Goal: Check status: Check status

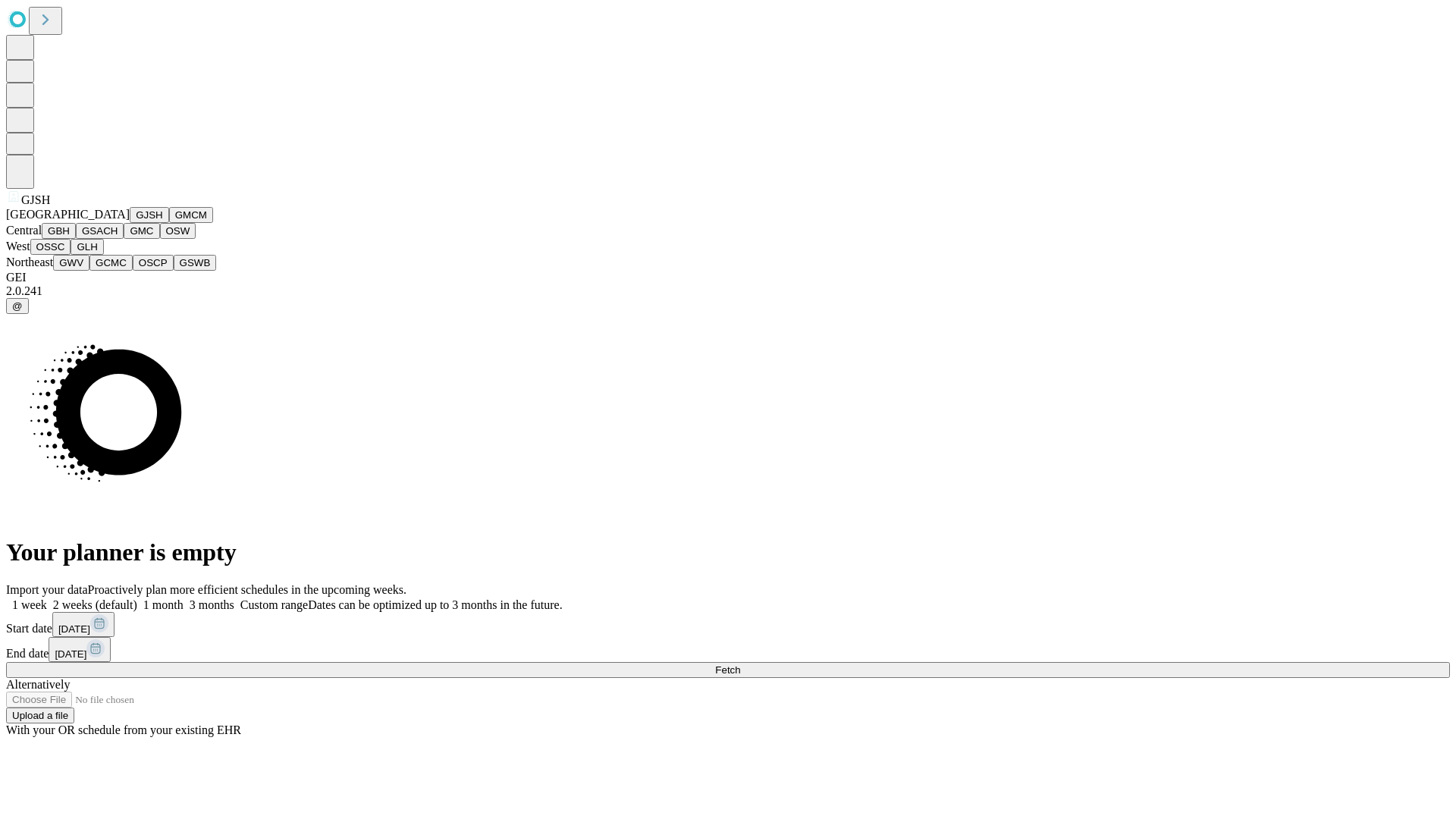
click at [130, 223] on button "GJSH" at bounding box center [149, 215] width 39 height 16
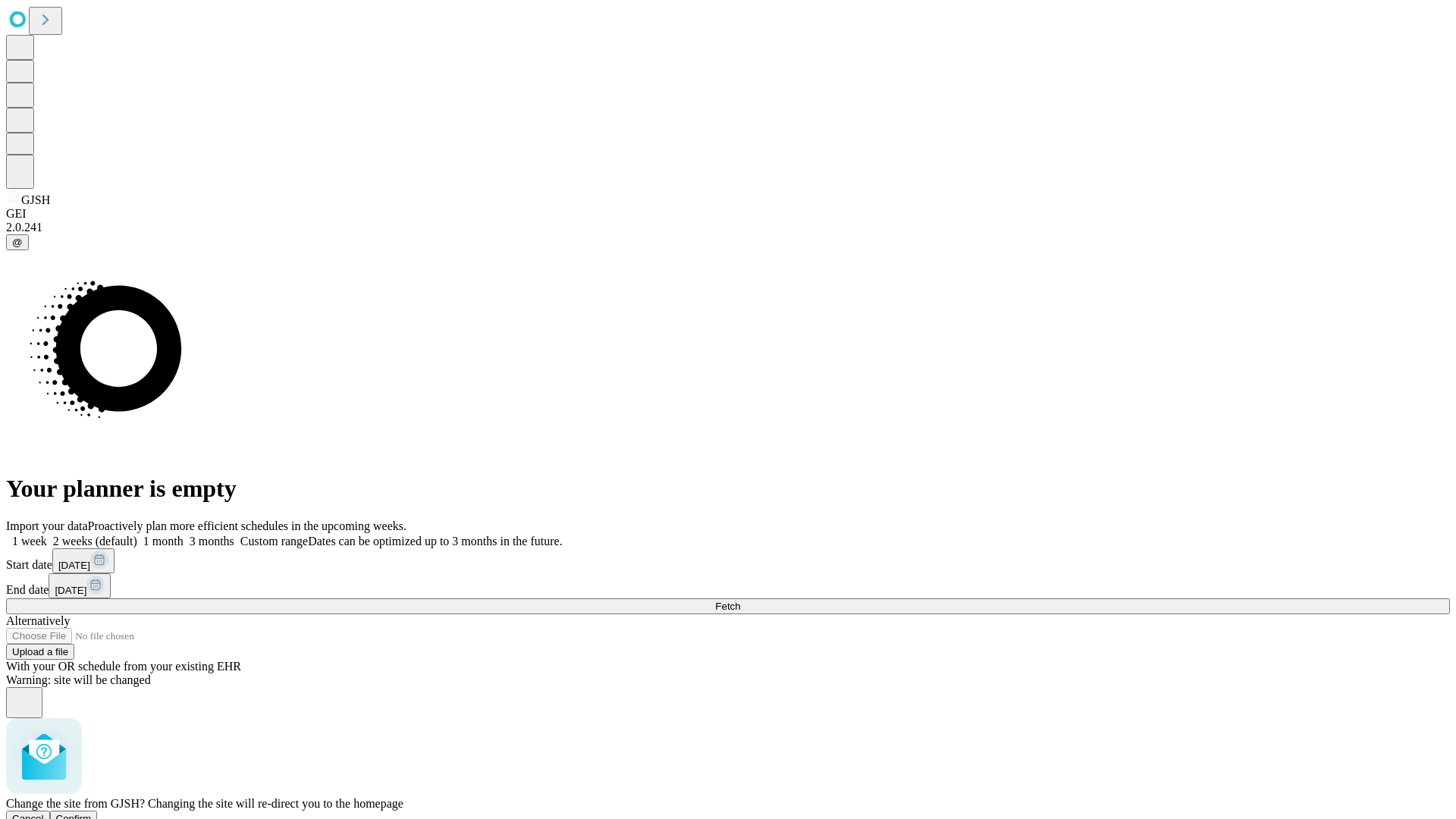
click at [92, 813] on span "Confirm" at bounding box center [74, 818] width 36 height 11
click at [137, 535] on label "2 weeks (default)" at bounding box center [92, 541] width 90 height 13
click at [740, 601] on span "Fetch" at bounding box center [727, 606] width 25 height 11
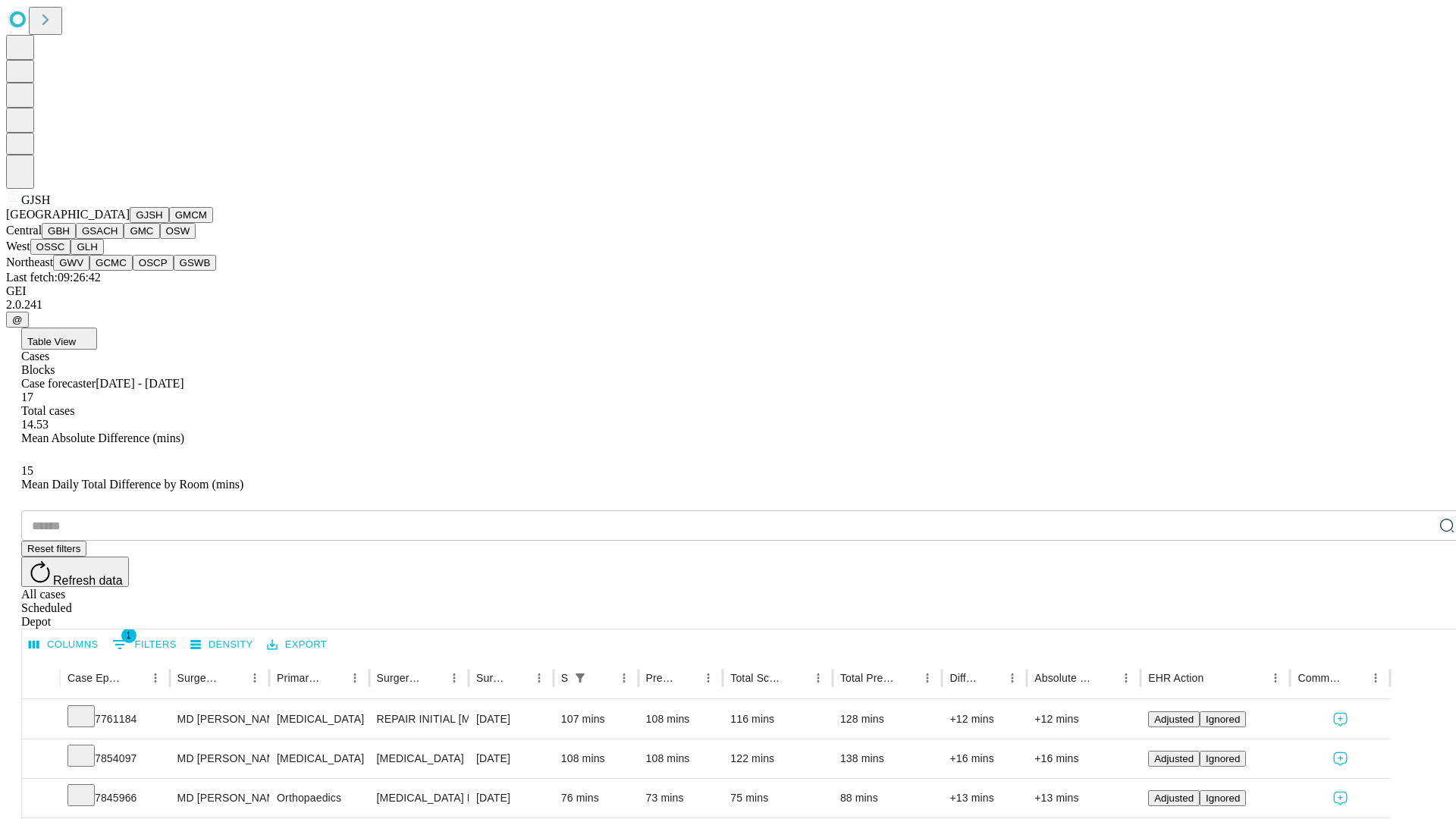
click at [169, 223] on button "GMCM" at bounding box center [191, 215] width 44 height 16
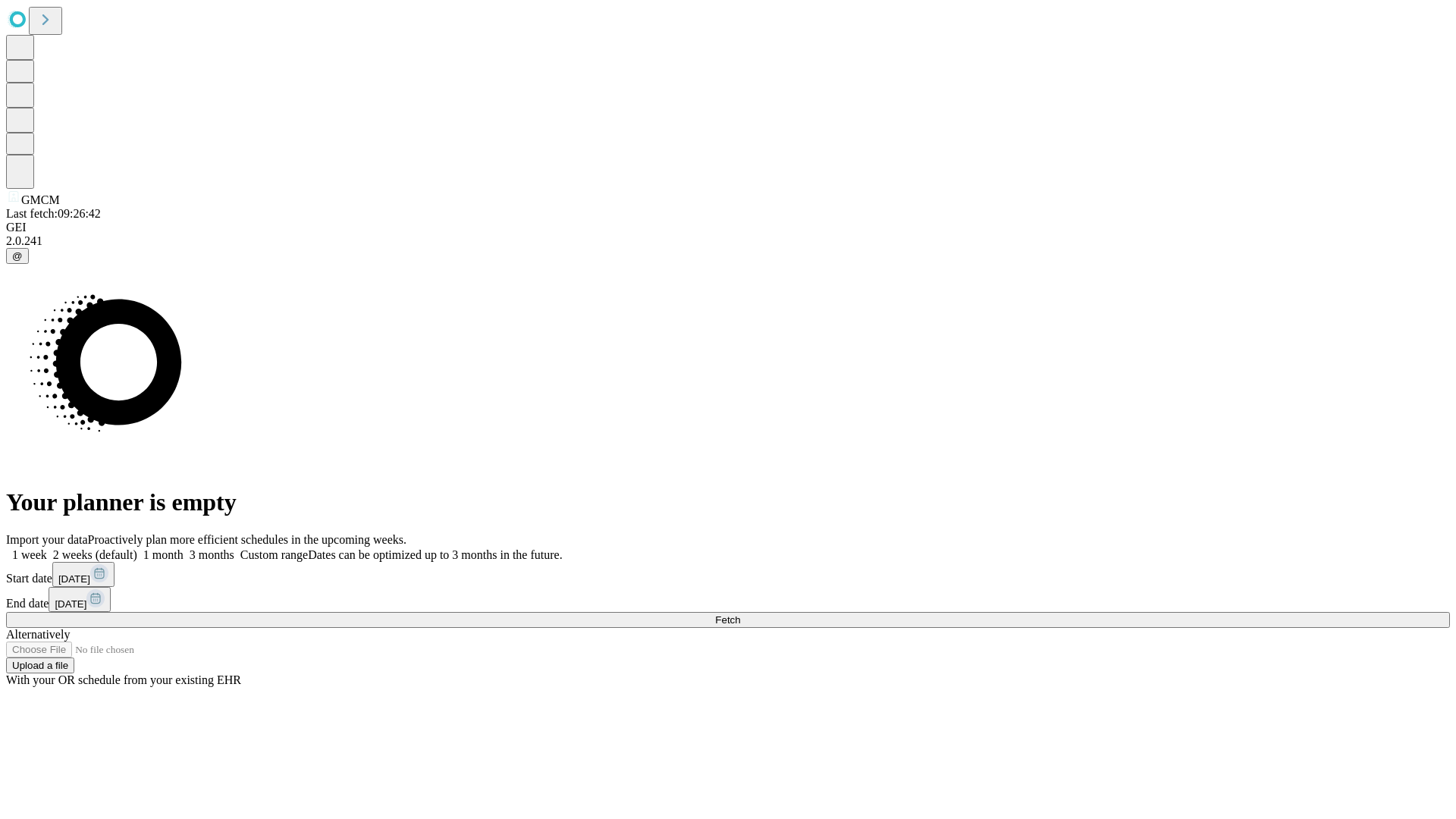
click at [137, 548] on label "2 weeks (default)" at bounding box center [92, 554] width 90 height 13
click at [740, 614] on span "Fetch" at bounding box center [727, 619] width 25 height 11
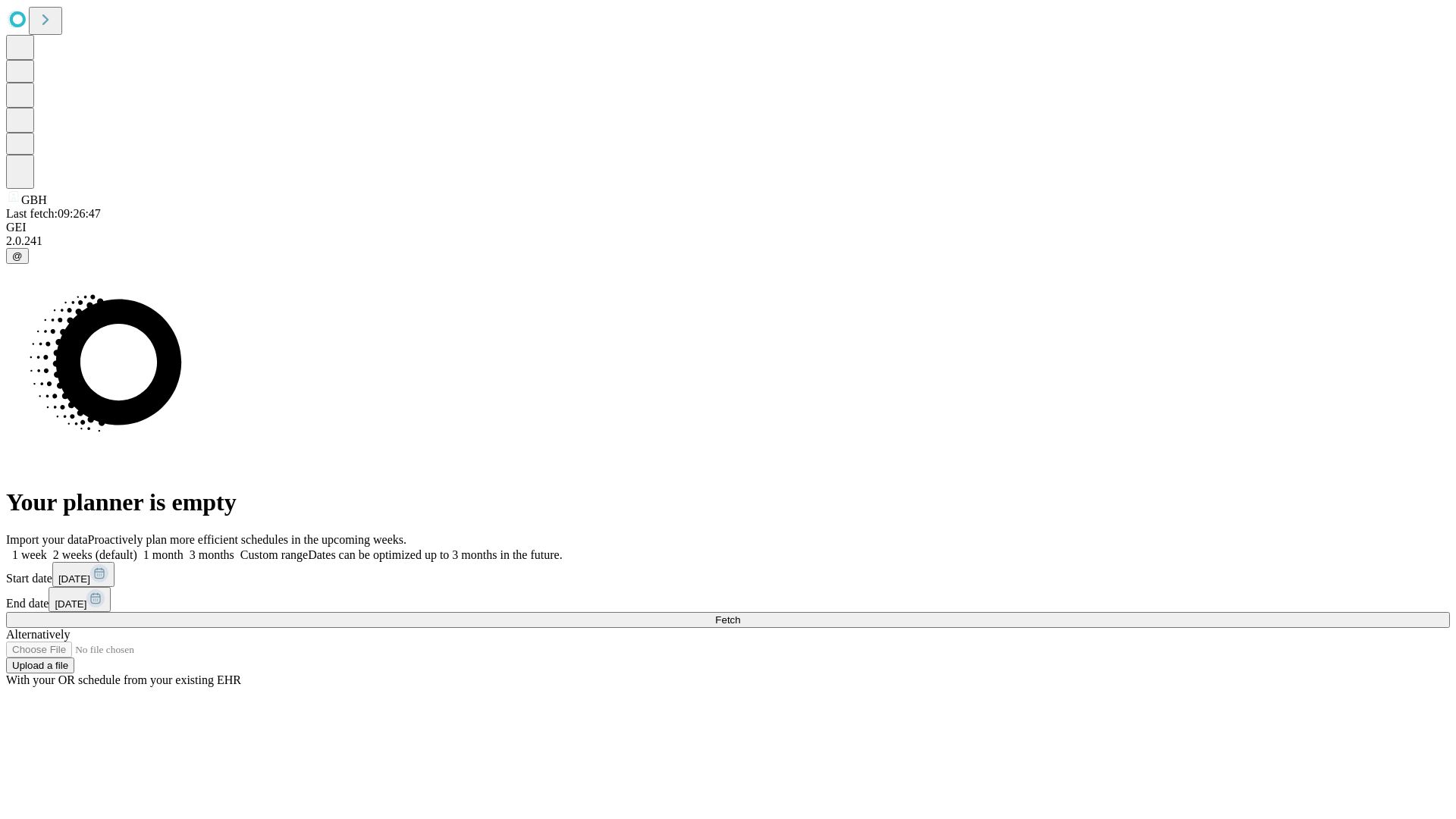
click at [137, 548] on label "2 weeks (default)" at bounding box center [92, 554] width 90 height 13
click at [740, 614] on span "Fetch" at bounding box center [727, 619] width 25 height 11
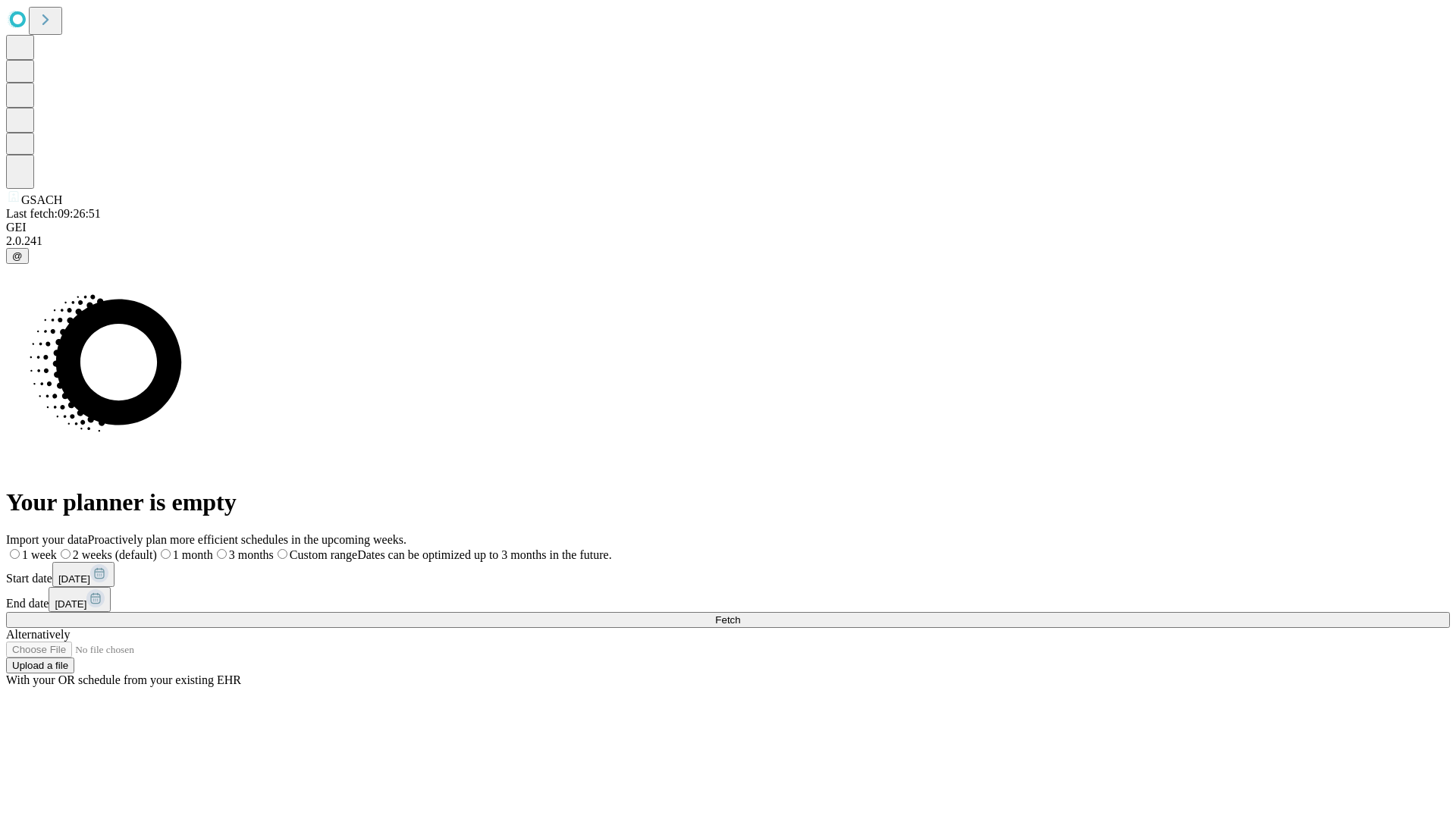
click at [740, 614] on span "Fetch" at bounding box center [727, 619] width 25 height 11
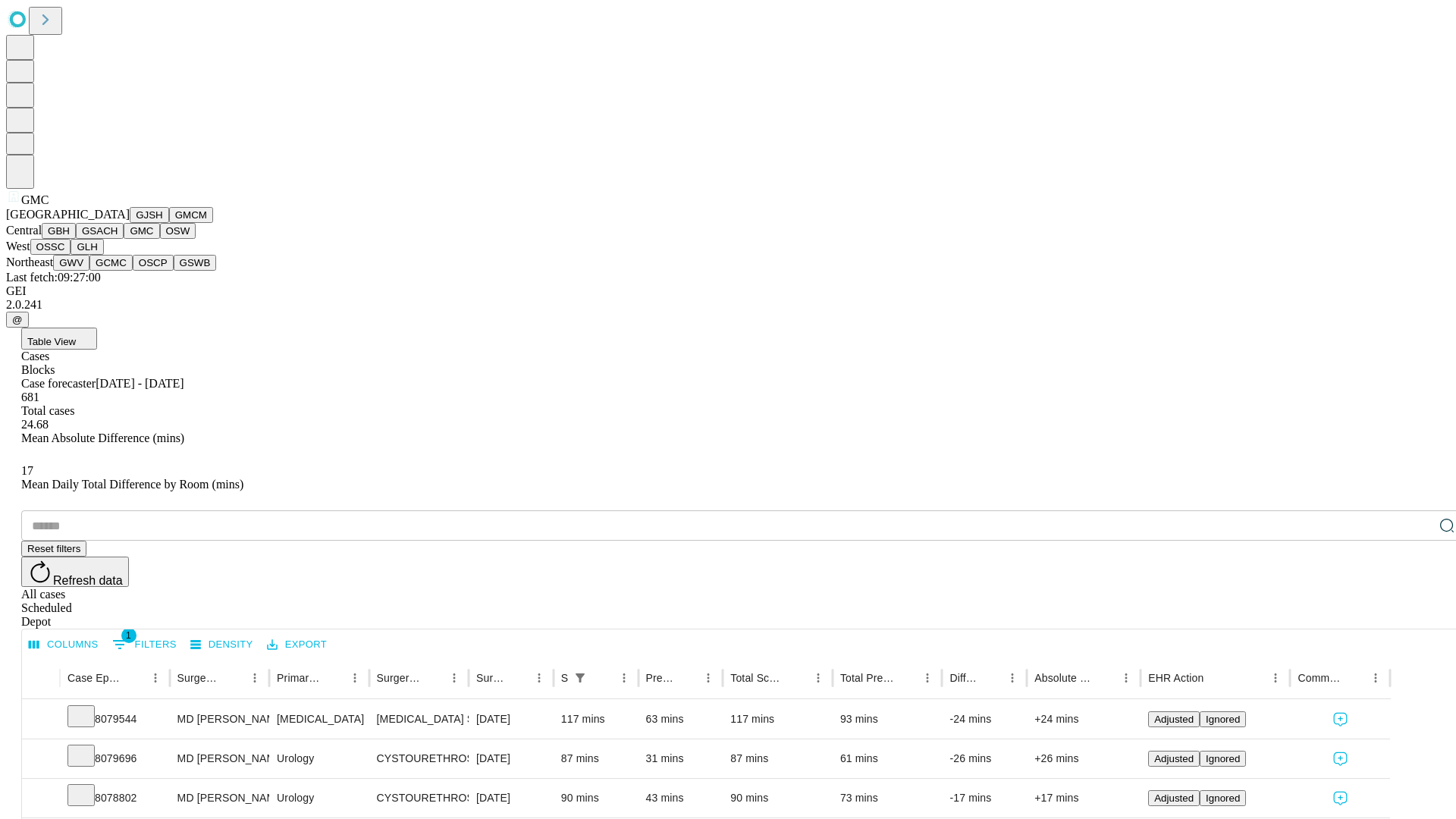
click at [160, 239] on button "OSW" at bounding box center [178, 231] width 37 height 16
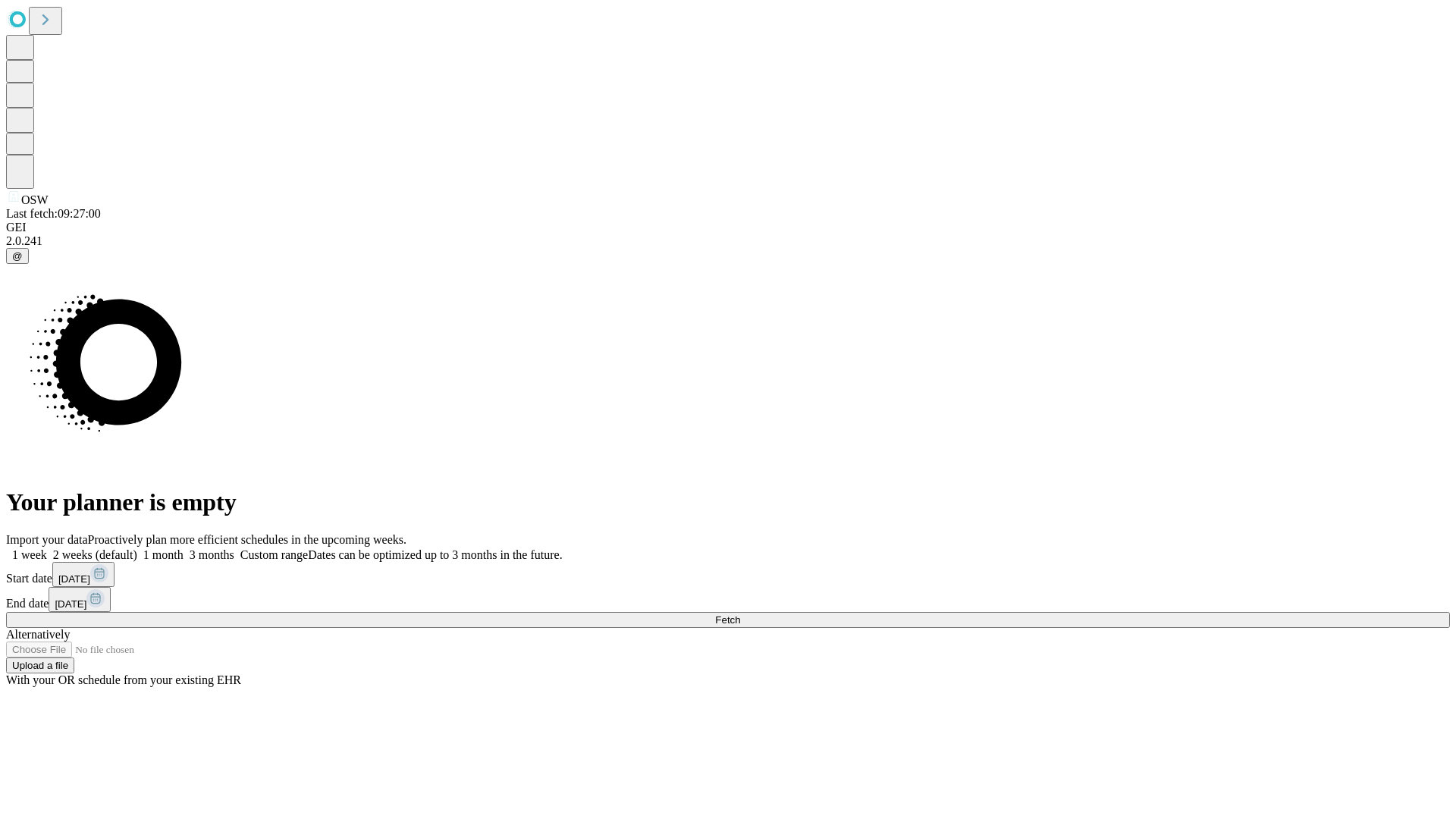
click at [137, 548] on label "2 weeks (default)" at bounding box center [92, 554] width 90 height 13
click at [740, 614] on span "Fetch" at bounding box center [727, 619] width 25 height 11
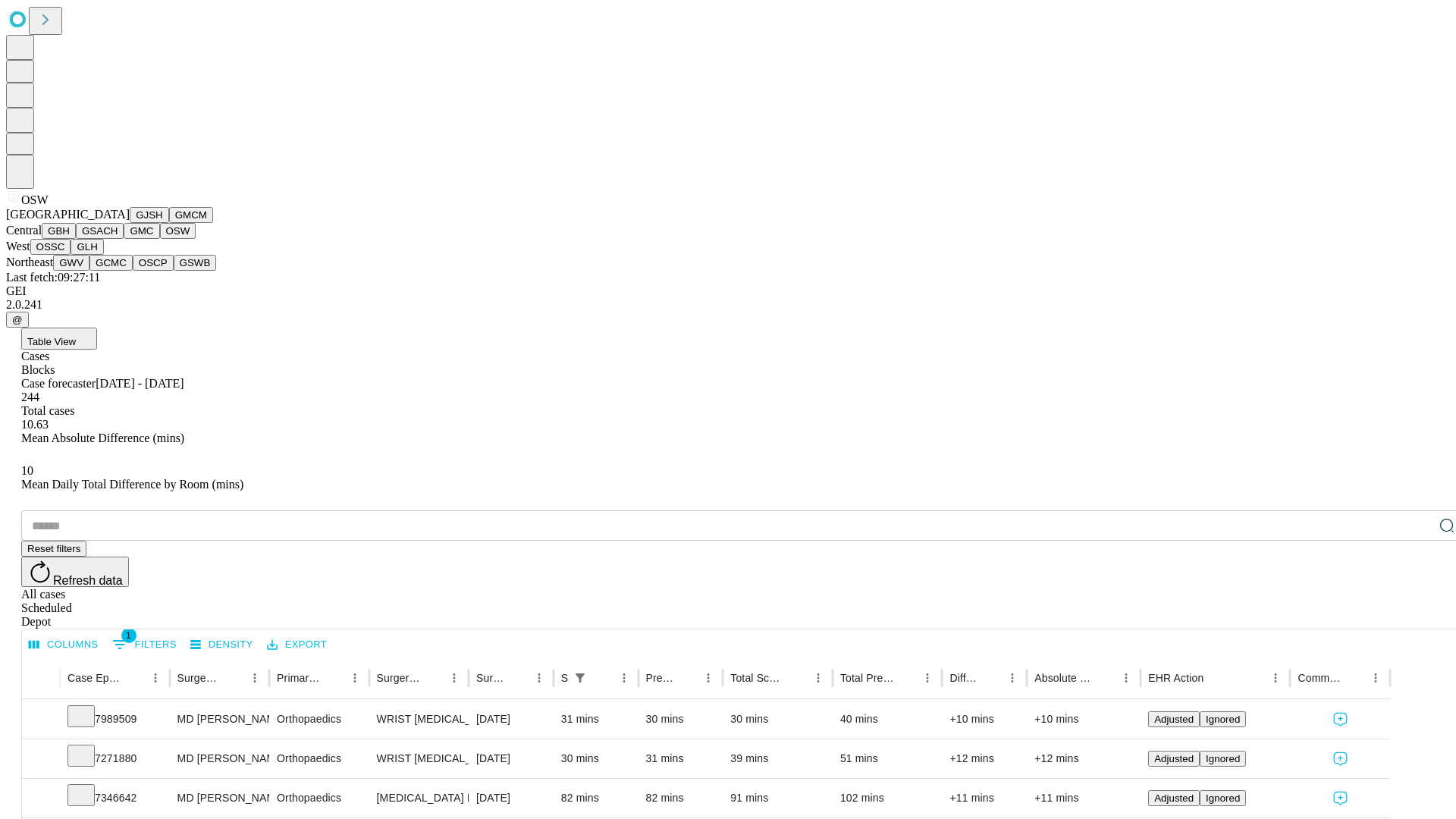
click at [71, 255] on button "OSSC" at bounding box center [51, 246] width 41 height 16
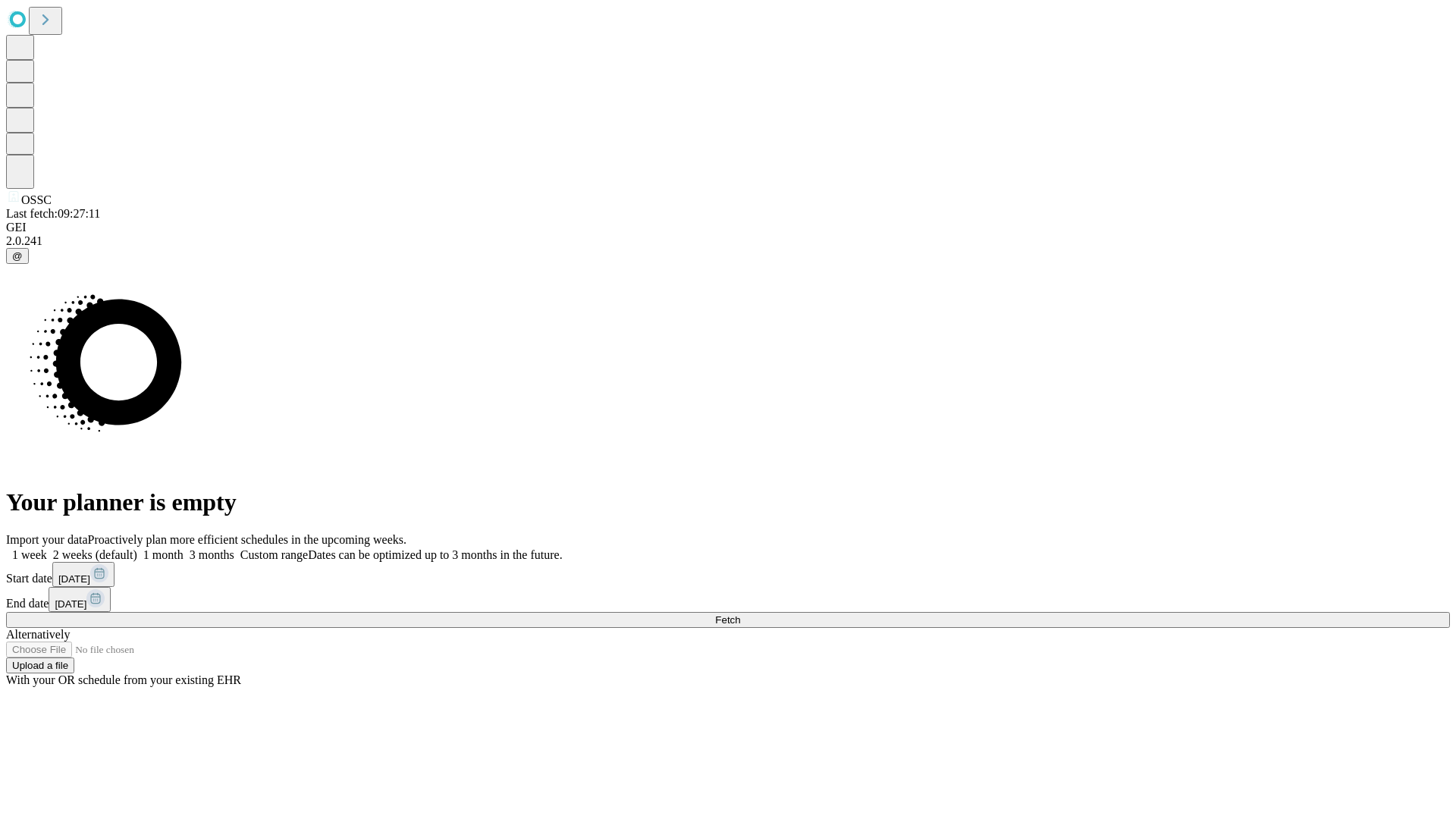
click at [137, 548] on label "2 weeks (default)" at bounding box center [92, 554] width 90 height 13
click at [740, 614] on span "Fetch" at bounding box center [727, 619] width 25 height 11
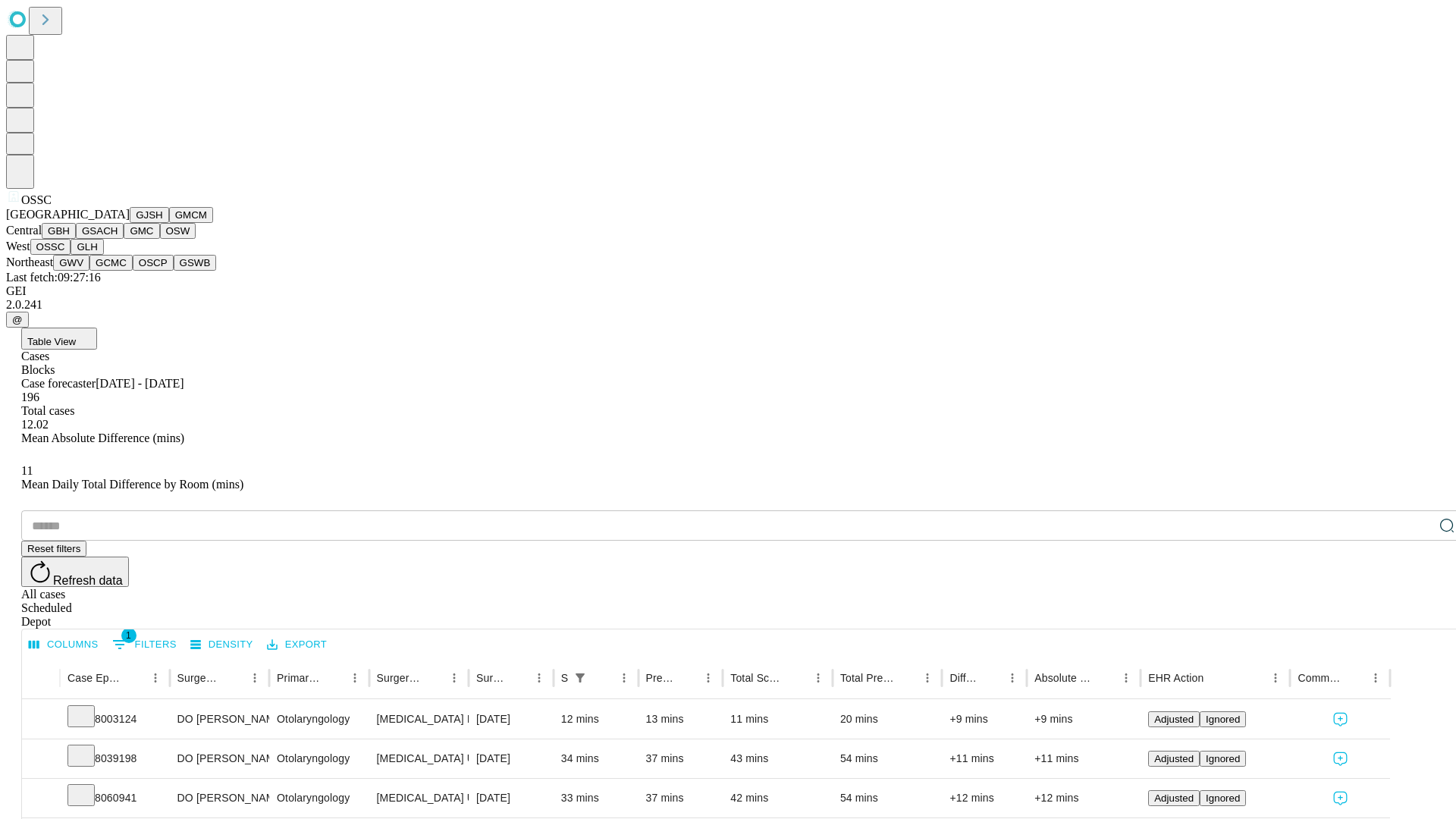
click at [103, 255] on button "GLH" at bounding box center [86, 246] width 32 height 16
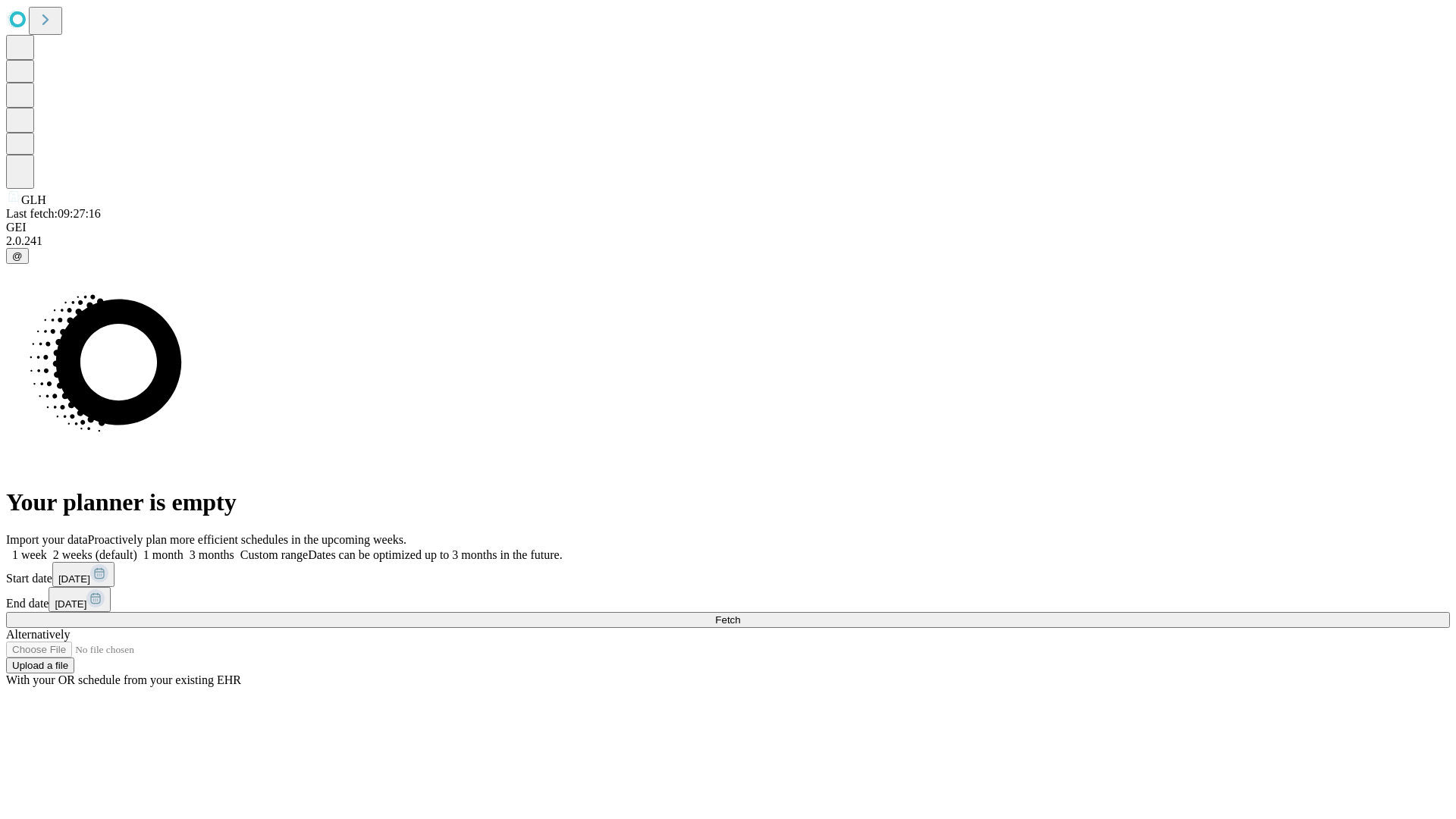
click at [137, 548] on label "2 weeks (default)" at bounding box center [92, 554] width 90 height 13
click at [740, 614] on span "Fetch" at bounding box center [727, 619] width 25 height 11
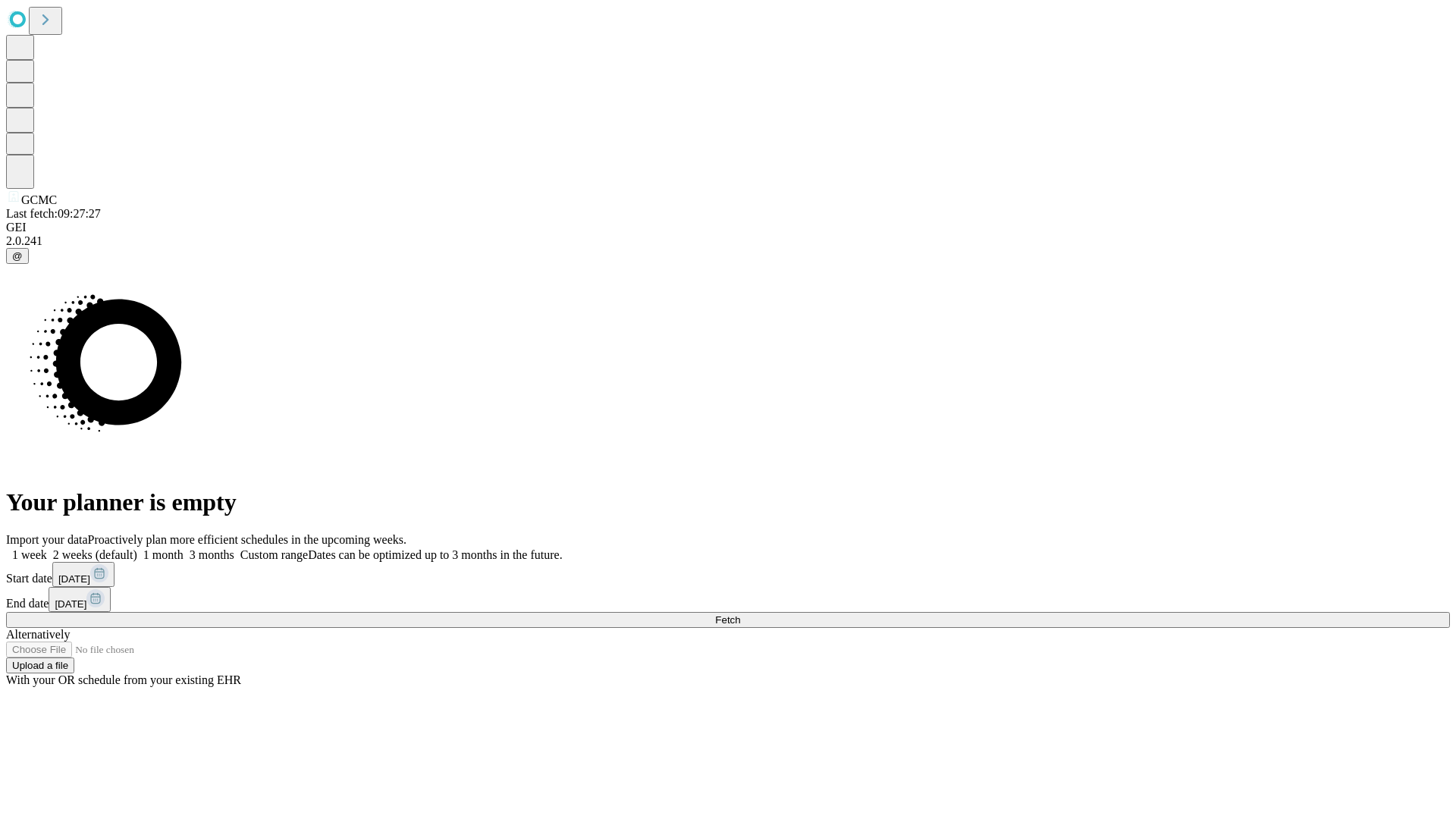
click at [137, 548] on label "2 weeks (default)" at bounding box center [92, 554] width 90 height 13
click at [740, 614] on span "Fetch" at bounding box center [727, 619] width 25 height 11
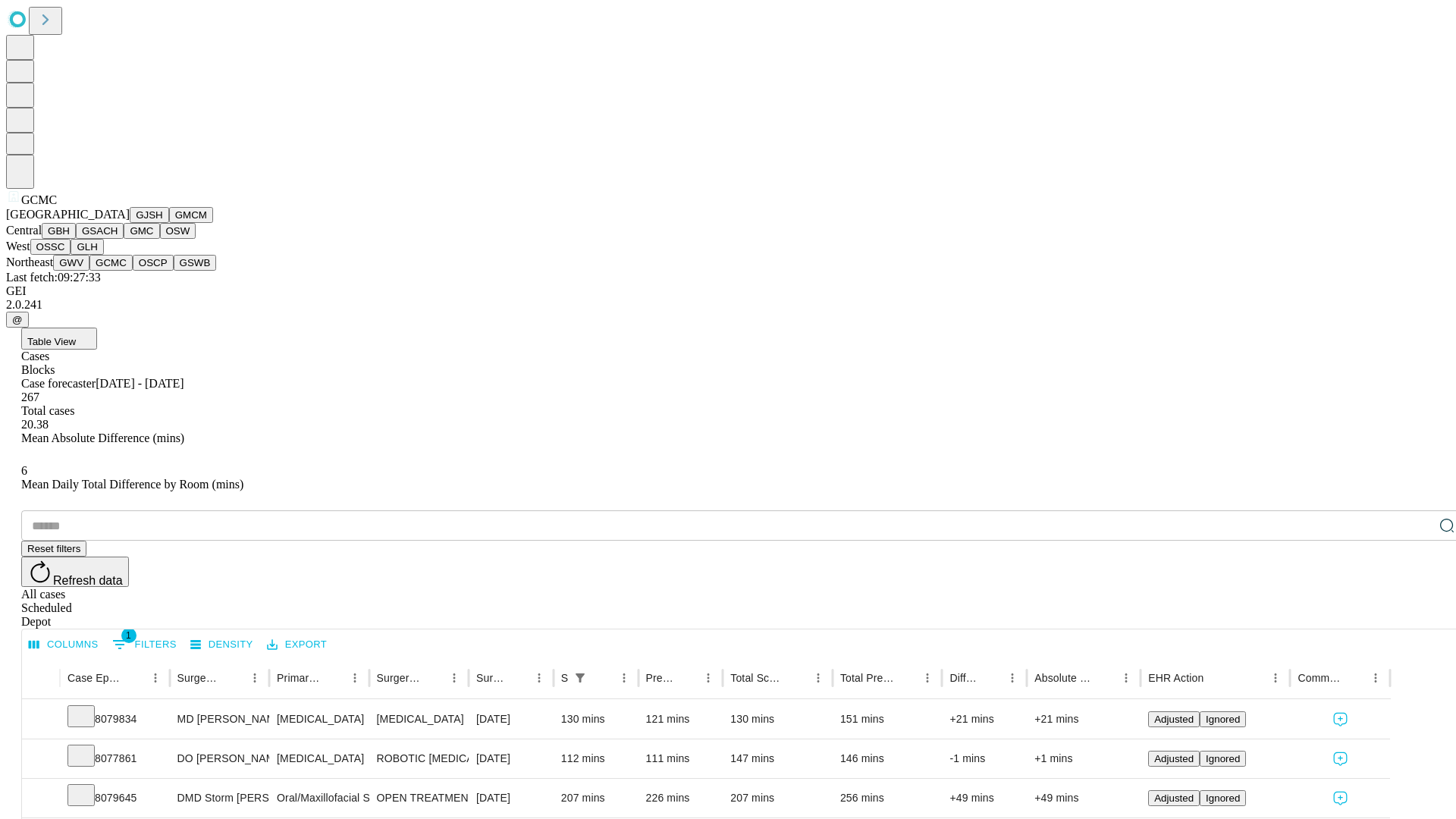
click at [132, 271] on button "OSCP" at bounding box center [153, 263] width 41 height 16
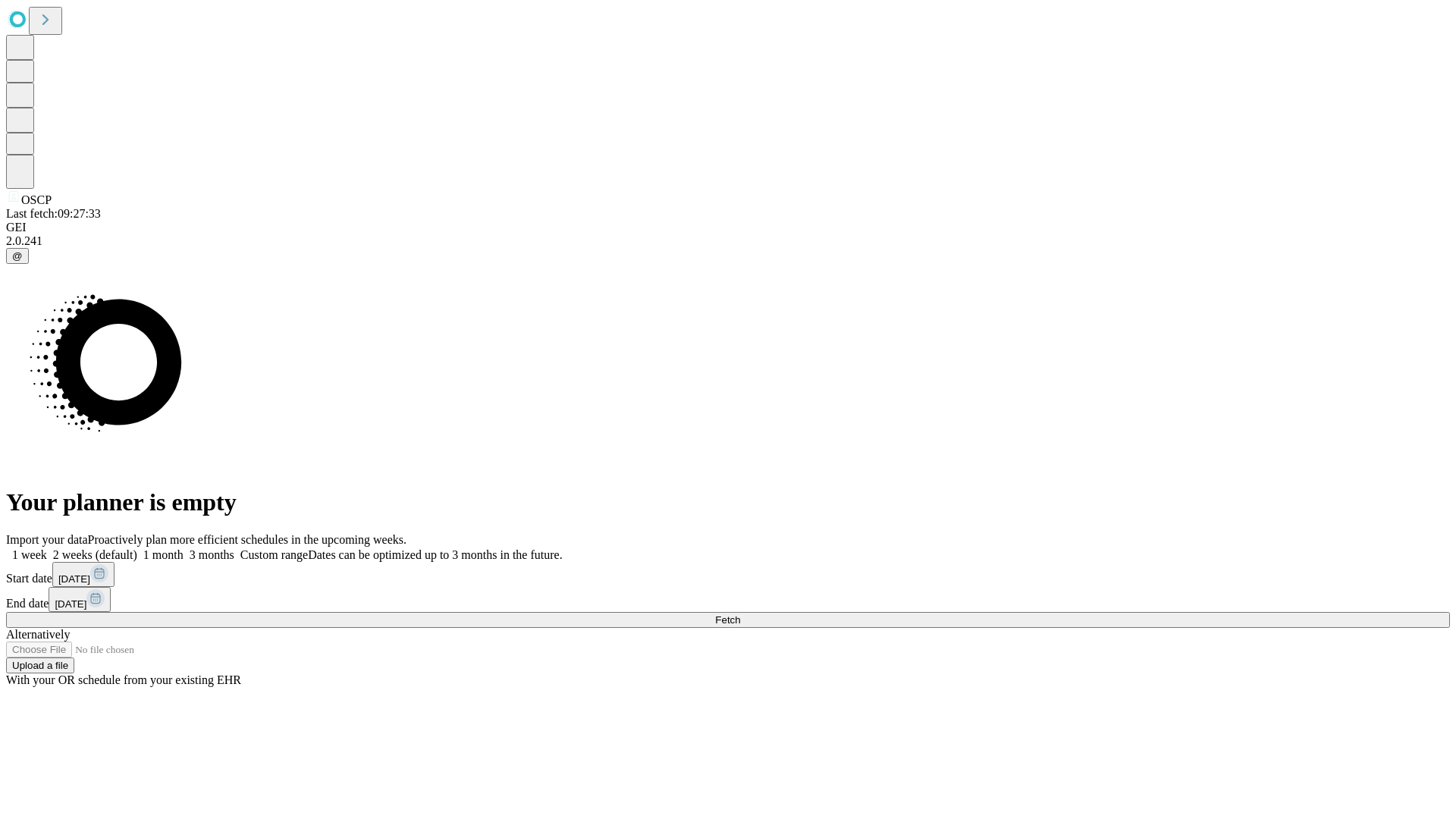
click at [740, 614] on span "Fetch" at bounding box center [727, 619] width 25 height 11
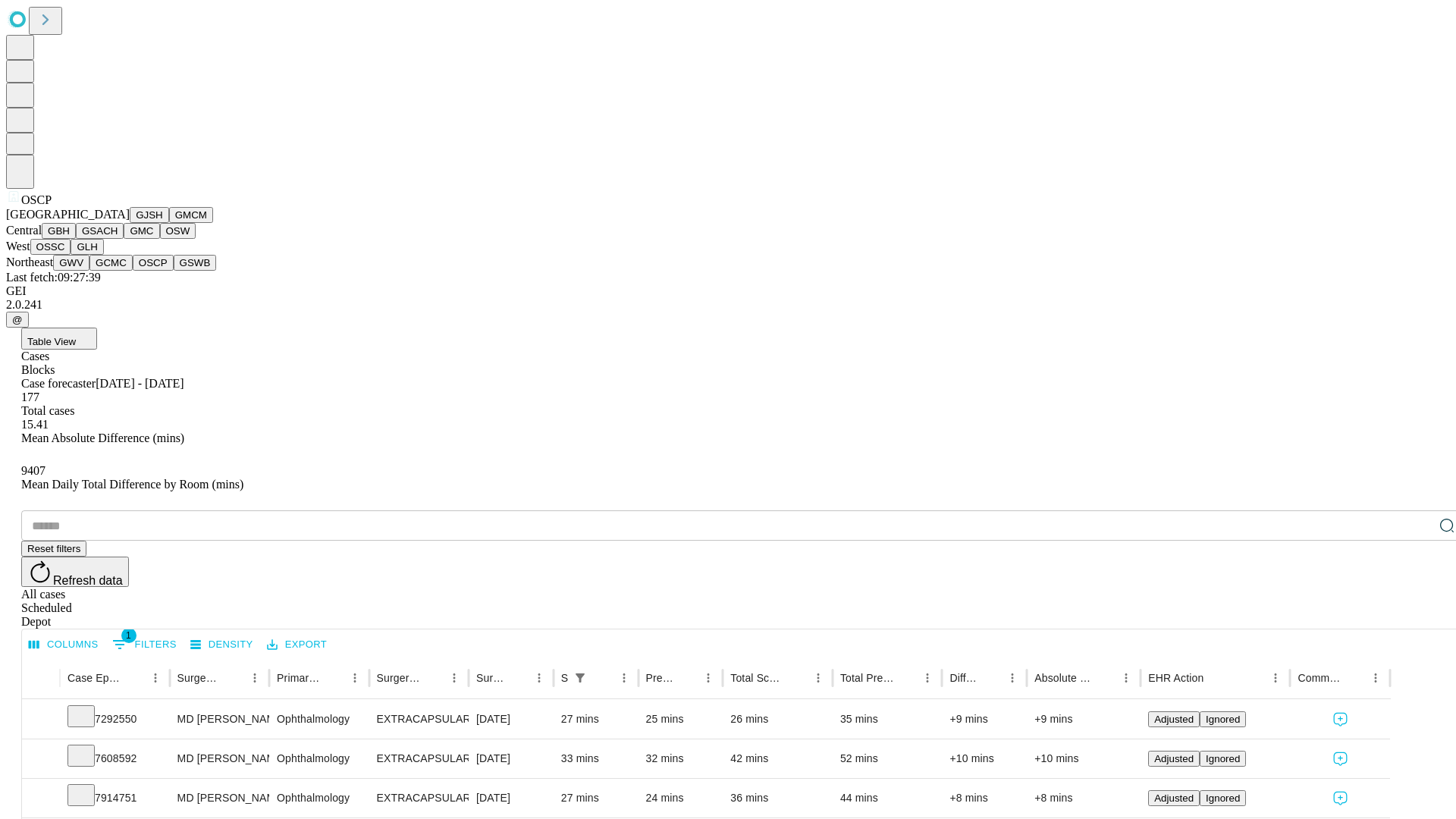
click at [174, 271] on button "GSWB" at bounding box center [195, 263] width 43 height 16
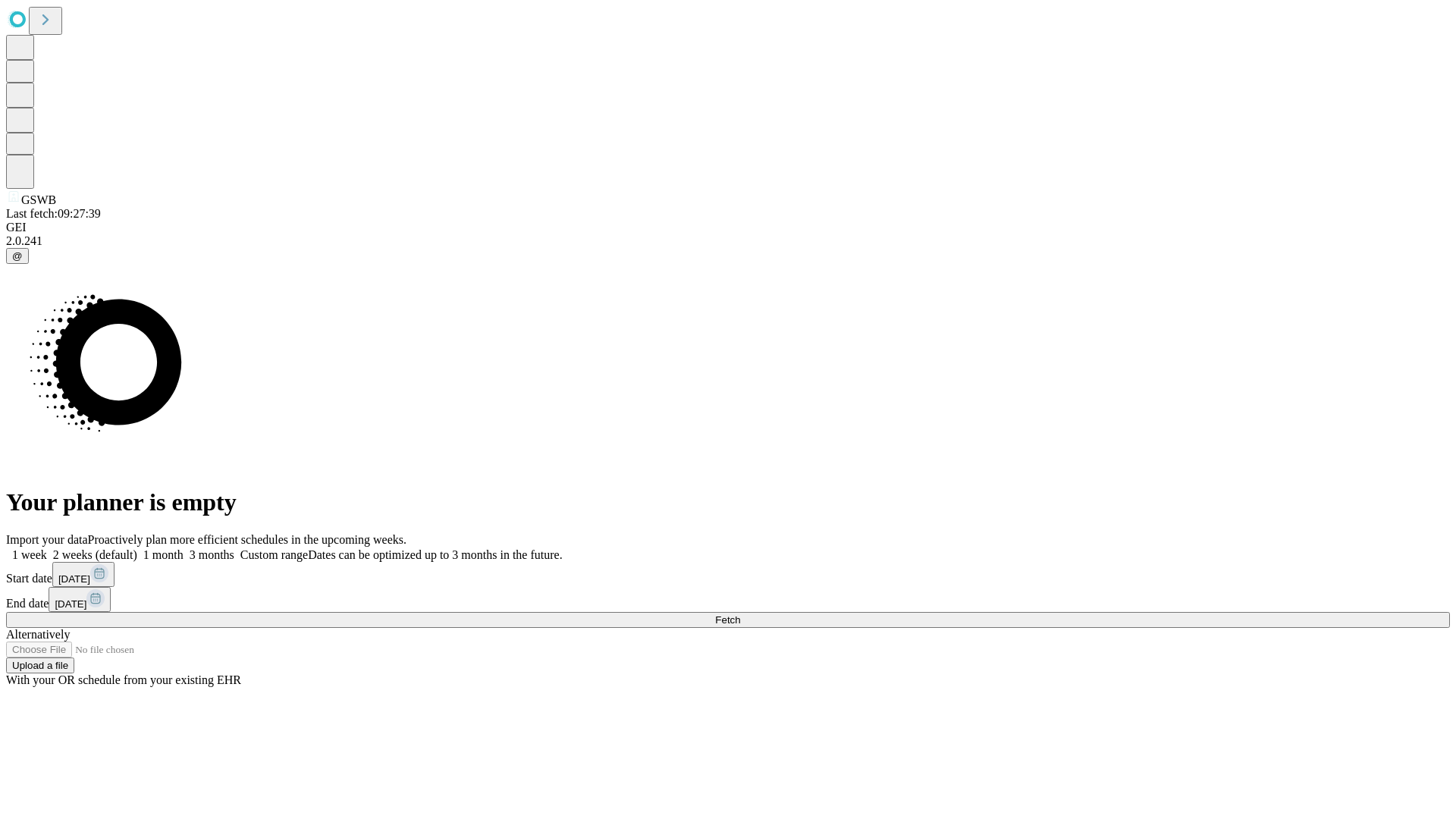
click at [137, 548] on label "2 weeks (default)" at bounding box center [92, 554] width 90 height 13
click at [740, 614] on span "Fetch" at bounding box center [727, 619] width 25 height 11
